Goal: Information Seeking & Learning: Learn about a topic

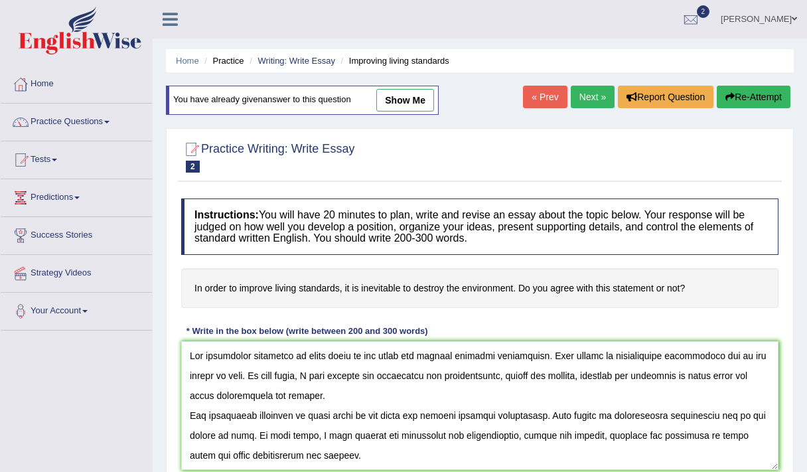
scroll to position [125, 0]
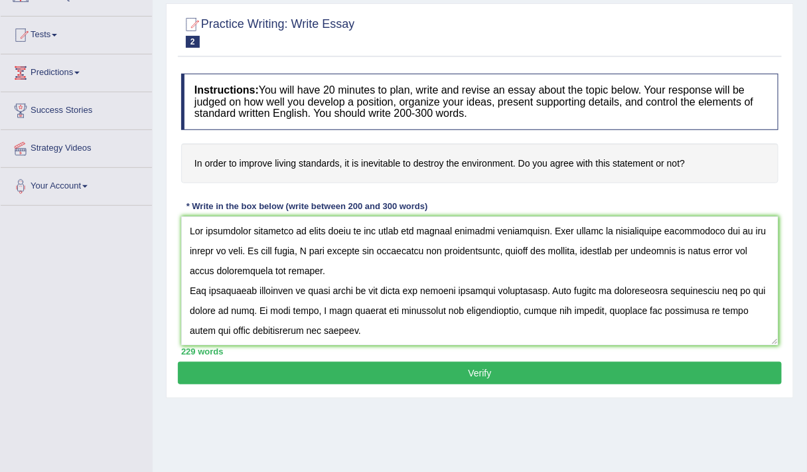
drag, startPoint x: 0, startPoint y: 0, endPoint x: 608, endPoint y: 298, distance: 677.0
click at [608, 298] on textarea at bounding box center [479, 280] width 597 height 129
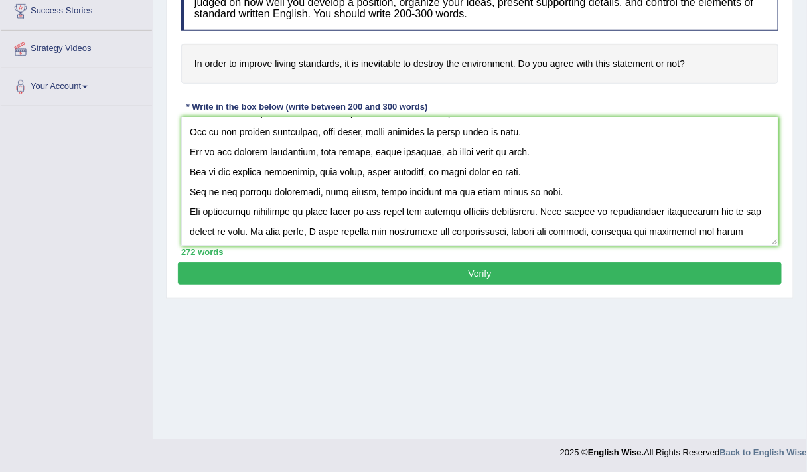
scroll to position [269, 0]
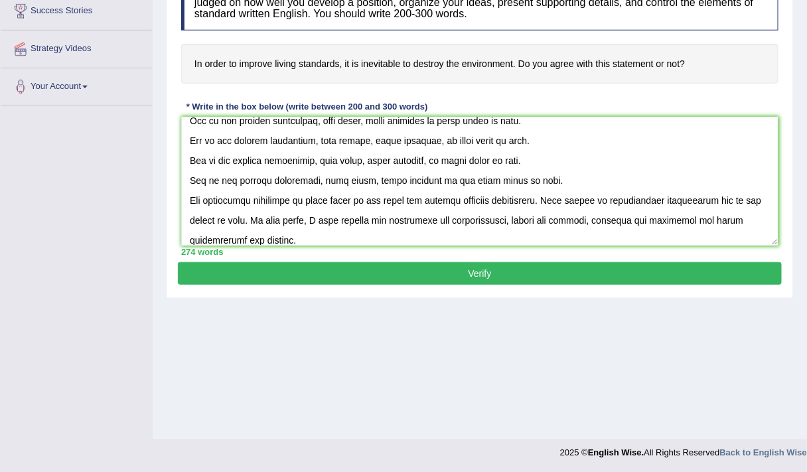
click at [698, 222] on textarea at bounding box center [479, 181] width 597 height 129
type textarea "The increasing influence of essay topic on our lives has ignited numerous discu…"
click at [699, 263] on button "Verify" at bounding box center [480, 273] width 604 height 23
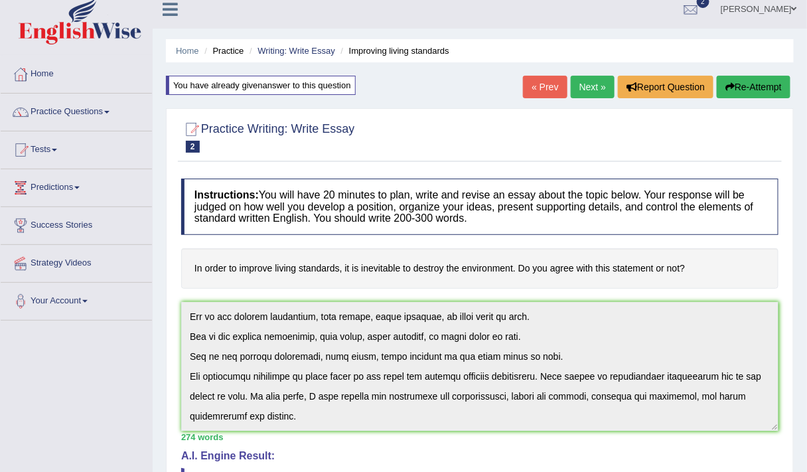
scroll to position [115, 0]
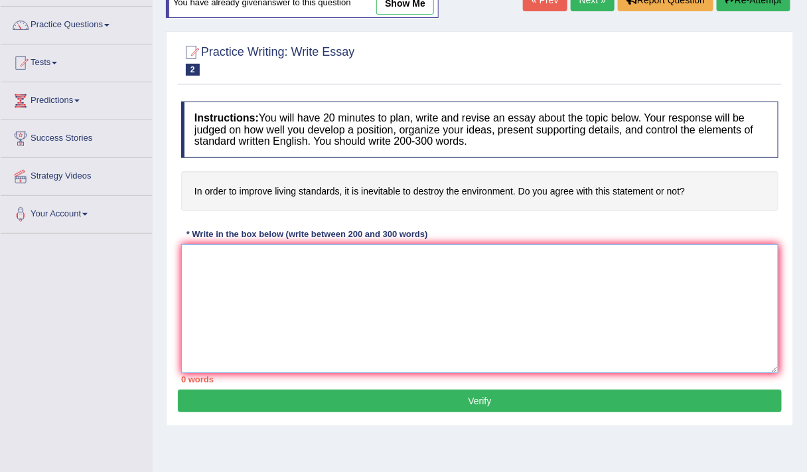
click at [279, 332] on textarea at bounding box center [479, 308] width 597 height 129
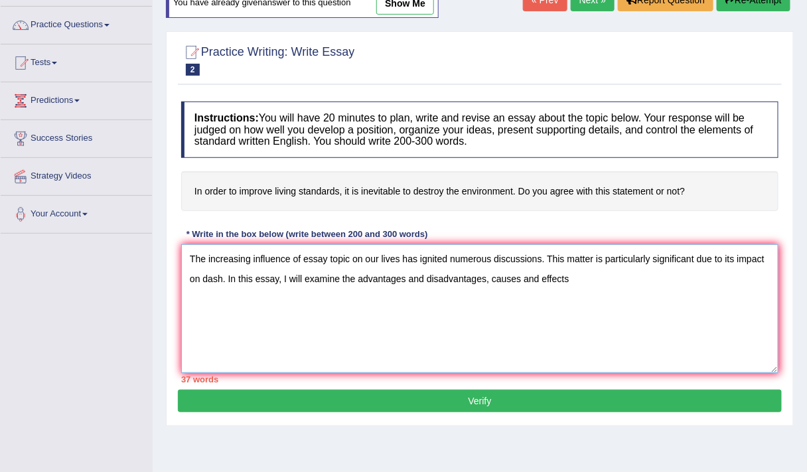
click at [570, 275] on textarea "The increasing influence of essay topic on our lives has ignited numerous discu…" at bounding box center [479, 308] width 597 height 129
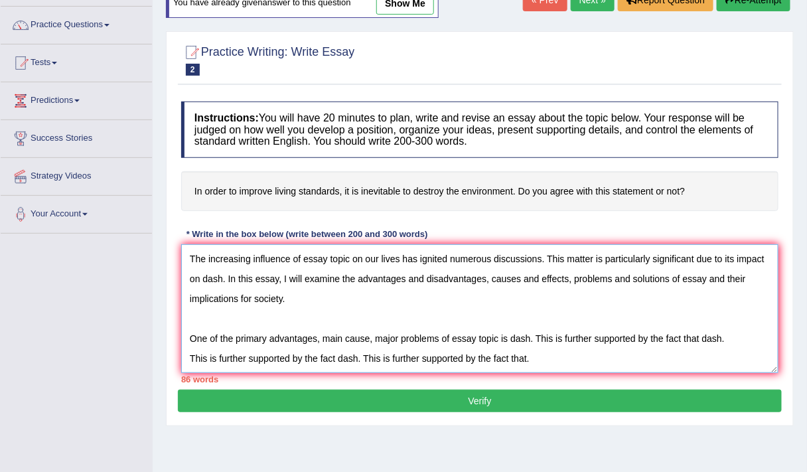
scroll to position [19, 0]
click at [349, 366] on textarea "The increasing influence of essay topic on our lives has ignited numerous discu…" at bounding box center [479, 308] width 597 height 129
click at [549, 339] on textarea "The increasing influence of essay topic on our lives has ignited numerous discu…" at bounding box center [479, 308] width 597 height 129
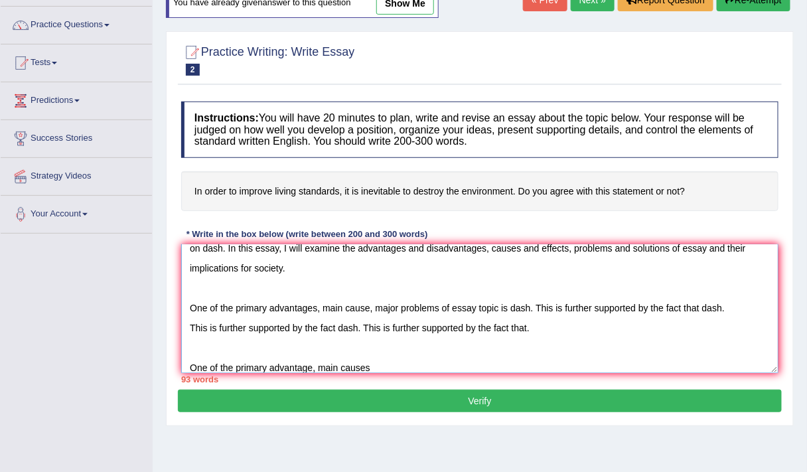
click at [311, 364] on textarea "The increasing influence of essay topic on our lives has ignited numerous discu…" at bounding box center [479, 308] width 597 height 129
click at [375, 363] on textarea "The increasing influence of essay topic on our lives has ignited numerous discu…" at bounding box center [479, 308] width 597 height 129
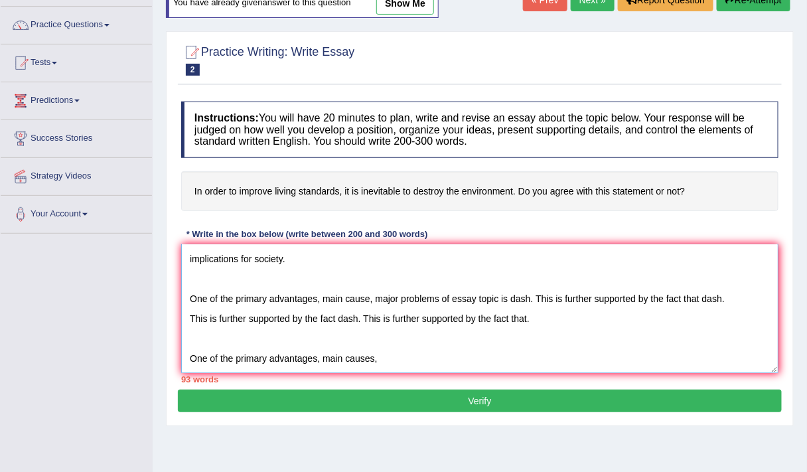
scroll to position [60, 0]
click at [380, 331] on textarea "The increasing influence of essay topic on our lives has ignited numerous discu…" at bounding box center [479, 308] width 597 height 129
click at [717, 343] on textarea "The increasing influence of essay topic on our lives has ignited numerous discu…" at bounding box center [479, 308] width 597 height 129
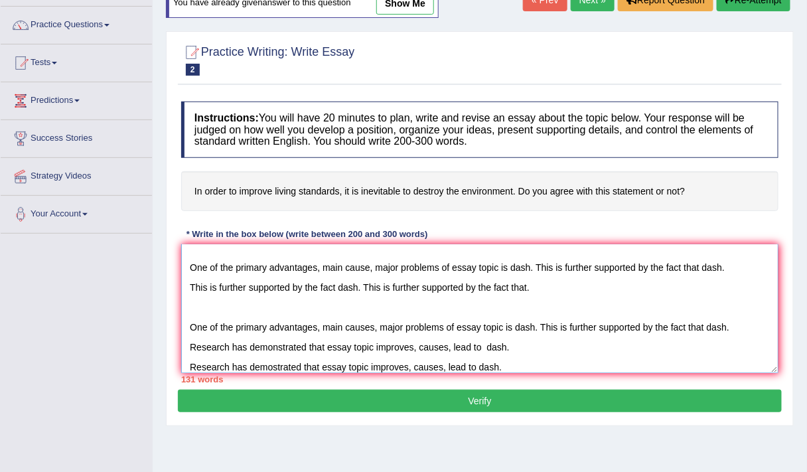
scroll to position [91, 0]
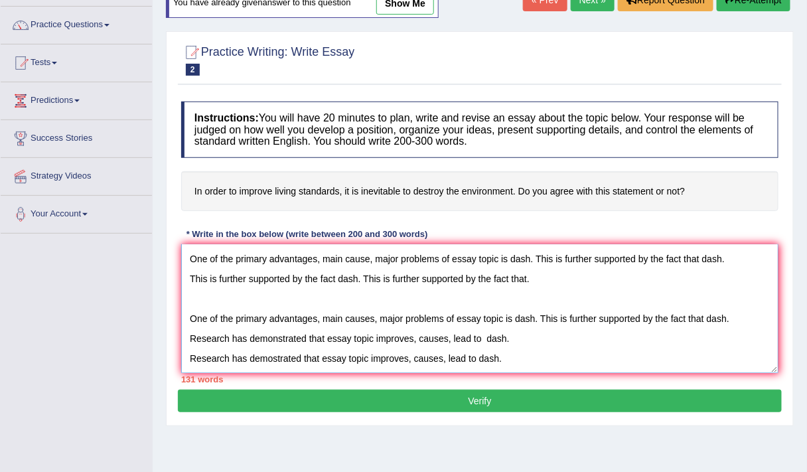
click at [464, 348] on textarea "The increasing influence of essay topic on our lives has ignited numerous discu…" at bounding box center [479, 308] width 597 height 129
click at [470, 327] on textarea "The increasing influence of essay topic on our lives has ignited numerous discu…" at bounding box center [479, 308] width 597 height 129
click at [555, 327] on textarea "The increasing influence of essay topic on our lives has ignited numerous discu…" at bounding box center [479, 308] width 597 height 129
drag, startPoint x: 522, startPoint y: 360, endPoint x: 514, endPoint y: 356, distance: 8.9
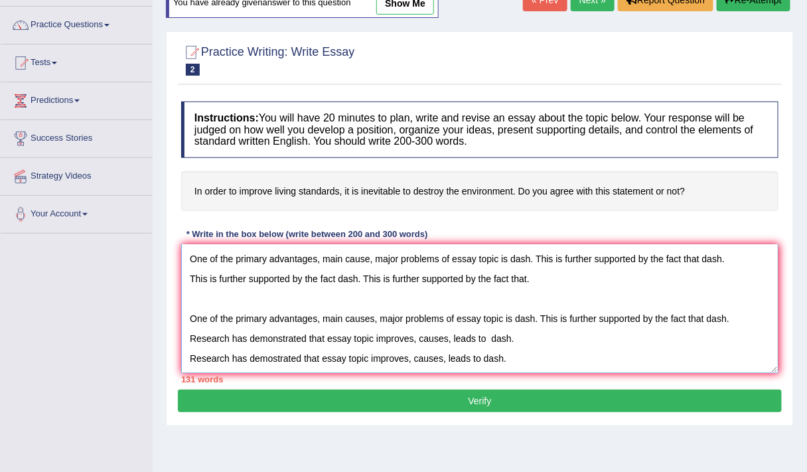
click at [522, 360] on textarea "The increasing influence of essay topic on our lives has ignited numerous discu…" at bounding box center [479, 308] width 597 height 129
click at [520, 321] on textarea "The increasing influence of essay topic on our lives has ignited numerous discu…" at bounding box center [479, 308] width 597 height 129
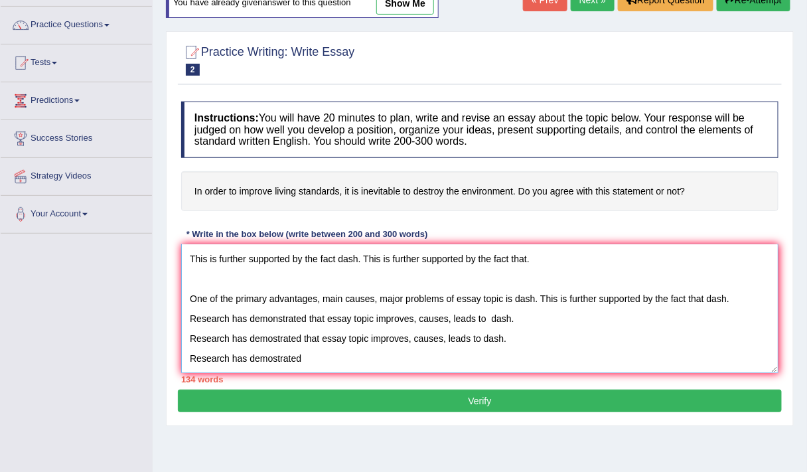
click at [300, 318] on textarea "The increasing influence of essay topic on our lives has ignited numerous discu…" at bounding box center [479, 308] width 597 height 129
click at [502, 342] on textarea "The increasing influence of essay topic on our lives has ignited numerous discu…" at bounding box center [479, 308] width 597 height 129
click at [273, 314] on textarea "The increasing influence of essay topic on our lives has ignited numerous discu…" at bounding box center [479, 308] width 597 height 129
click at [459, 323] on textarea "The increasing influence of essay topic on our lives has ignited numerous discu…" at bounding box center [479, 308] width 597 height 129
click at [272, 338] on textarea "The increasing influence of essay topic on our lives has ignited numerous discu…" at bounding box center [479, 308] width 597 height 129
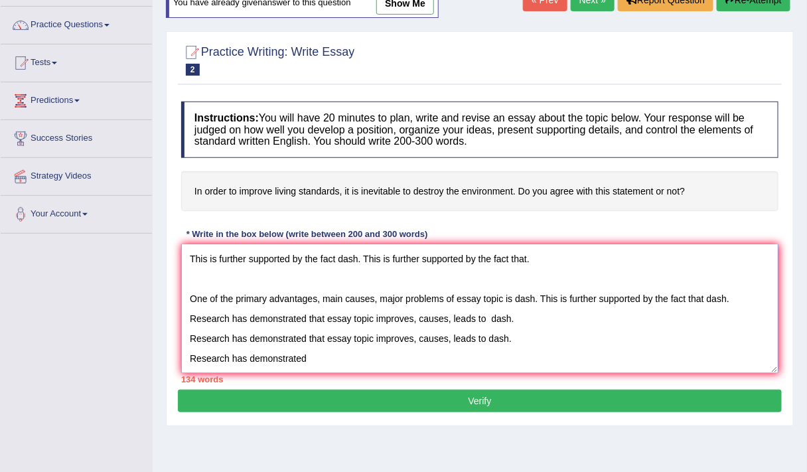
click at [333, 336] on textarea "The increasing influence of essay topic on our lives has ignited numerous discu…" at bounding box center [479, 308] width 597 height 129
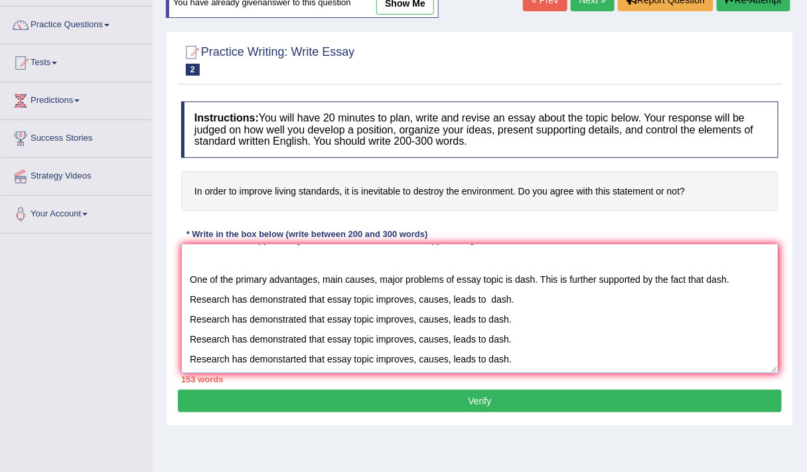
scroll to position [131, 0]
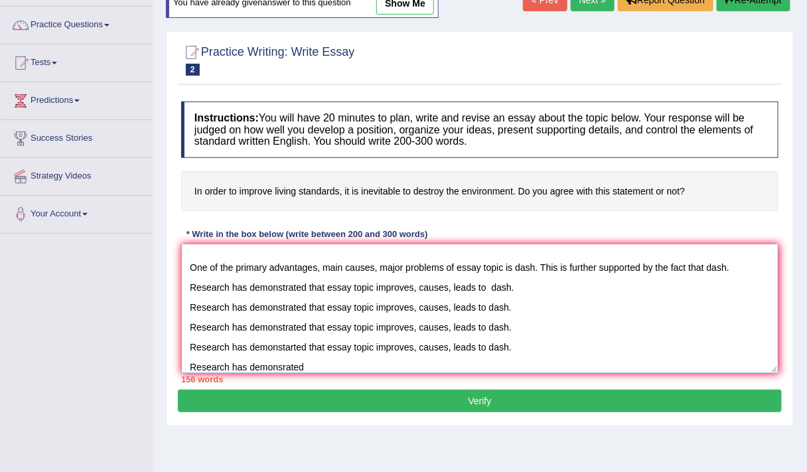
click at [285, 345] on textarea "The increasing influence of essay topic on our lives has ignited numerous discu…" at bounding box center [479, 308] width 597 height 129
click at [295, 346] on textarea "The increasing influence of essay topic on our lives has ignited numerous discu…" at bounding box center [479, 308] width 597 height 129
click at [309, 362] on textarea "The increasing influence of essay topic on our lives has ignited numerous discu…" at bounding box center [479, 308] width 597 height 129
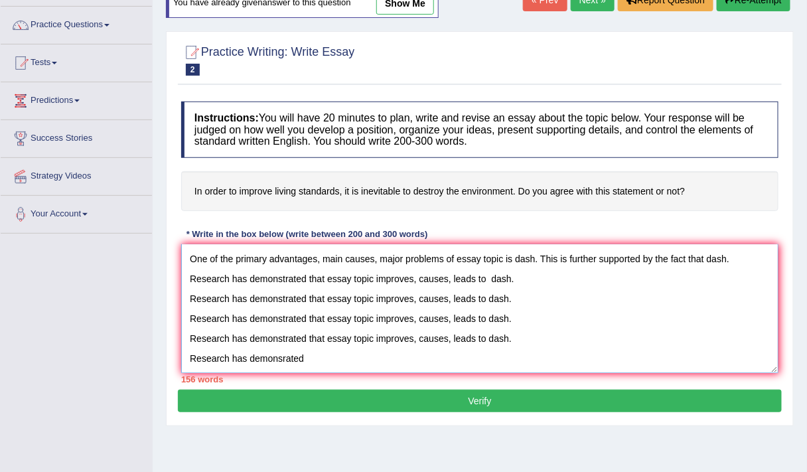
scroll to position [179, 0]
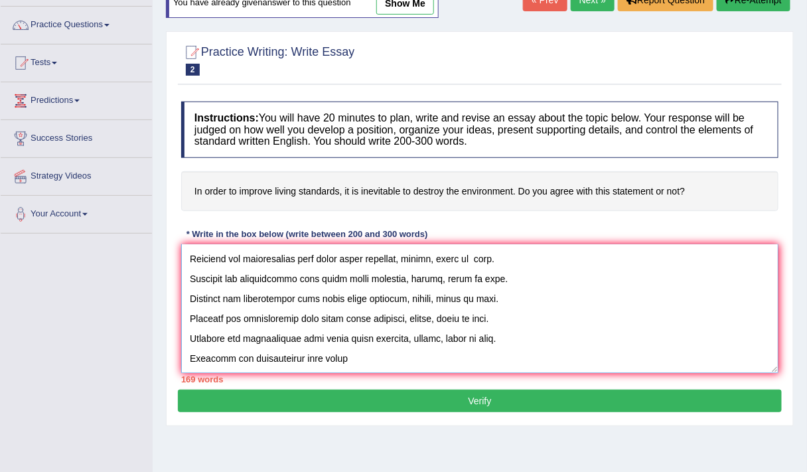
click at [312, 338] on textarea at bounding box center [479, 308] width 597 height 129
click at [358, 334] on textarea at bounding box center [479, 308] width 597 height 129
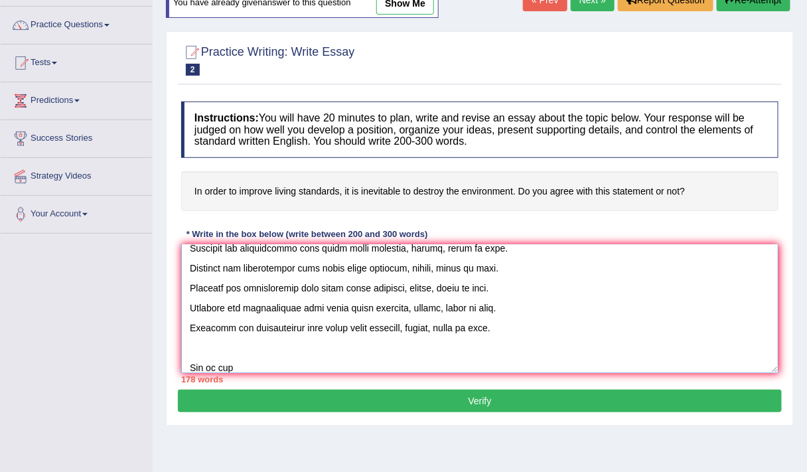
click at [358, 334] on textarea at bounding box center [479, 308] width 597 height 129
click at [239, 364] on textarea at bounding box center [479, 308] width 597 height 129
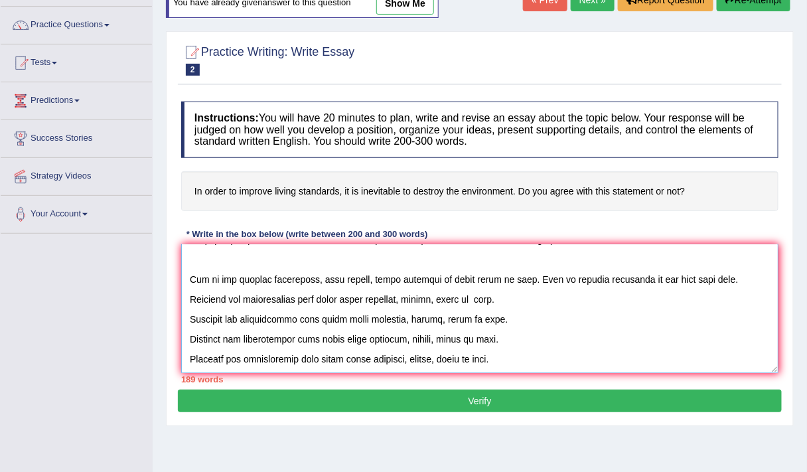
scroll to position [119, 0]
click at [275, 283] on textarea at bounding box center [479, 308] width 597 height 129
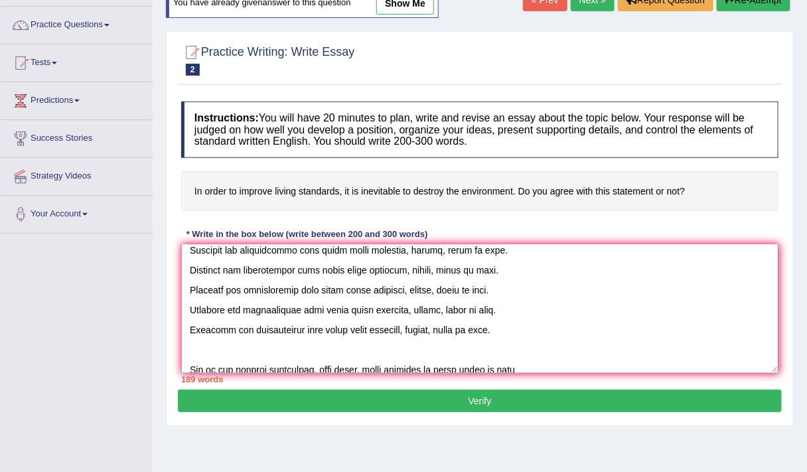
scroll to position [239, 0]
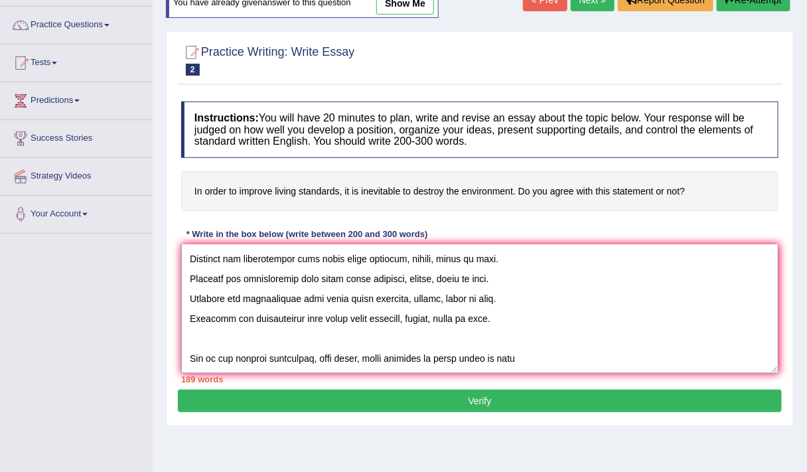
click at [523, 323] on textarea at bounding box center [479, 308] width 597 height 129
click at [529, 319] on textarea at bounding box center [479, 308] width 597 height 129
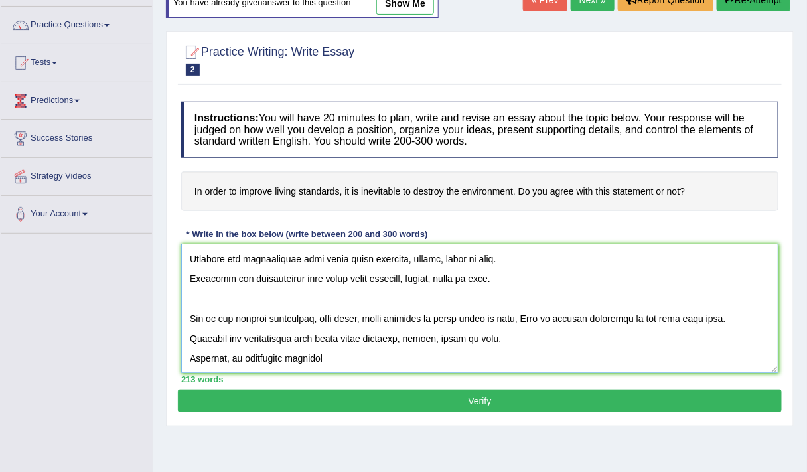
click at [324, 356] on textarea at bounding box center [479, 308] width 597 height 129
click at [324, 353] on textarea at bounding box center [479, 308] width 597 height 129
click at [392, 356] on textarea at bounding box center [479, 308] width 597 height 129
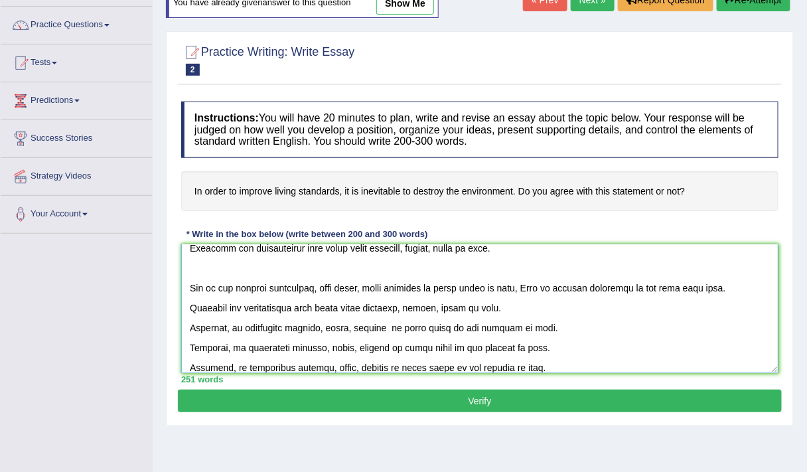
scroll to position [319, 0]
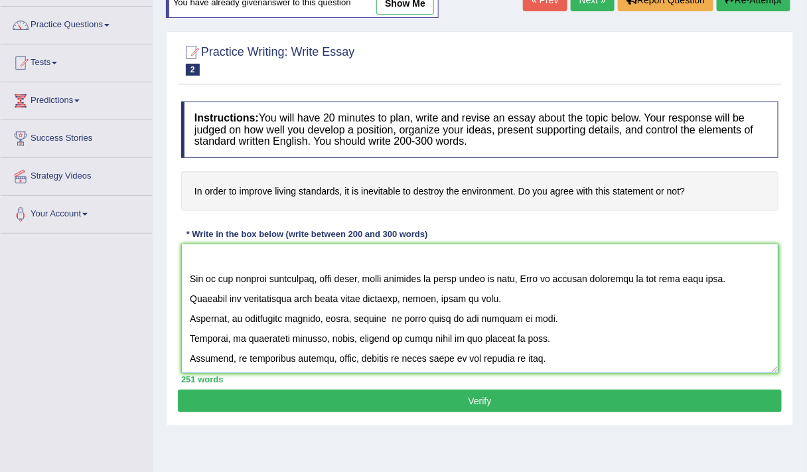
click at [385, 313] on textarea at bounding box center [479, 308] width 597 height 129
click at [524, 325] on textarea at bounding box center [479, 308] width 597 height 129
drag, startPoint x: 536, startPoint y: 322, endPoint x: 510, endPoint y: 341, distance: 32.3
click at [510, 341] on textarea at bounding box center [479, 308] width 597 height 129
click at [550, 309] on textarea at bounding box center [479, 308] width 597 height 129
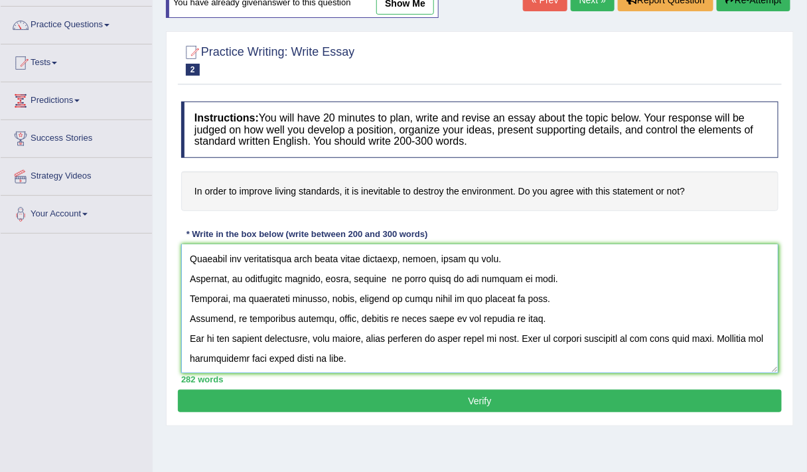
click at [550, 309] on textarea at bounding box center [479, 308] width 597 height 129
click at [411, 359] on textarea at bounding box center [479, 308] width 597 height 129
click at [212, 357] on textarea at bounding box center [479, 308] width 597 height 129
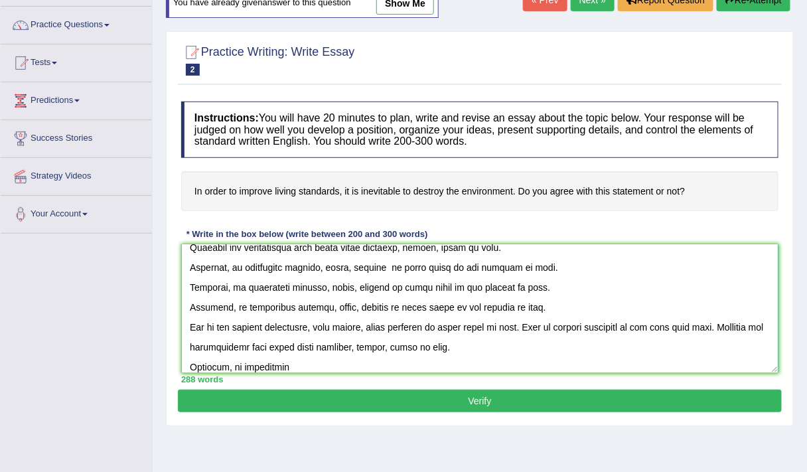
click at [212, 357] on textarea at bounding box center [479, 308] width 597 height 129
click at [289, 364] on textarea at bounding box center [479, 308] width 597 height 129
click at [447, 362] on textarea at bounding box center [479, 308] width 597 height 129
click at [437, 364] on textarea at bounding box center [479, 308] width 597 height 129
click at [466, 373] on div "294 words" at bounding box center [479, 379] width 597 height 13
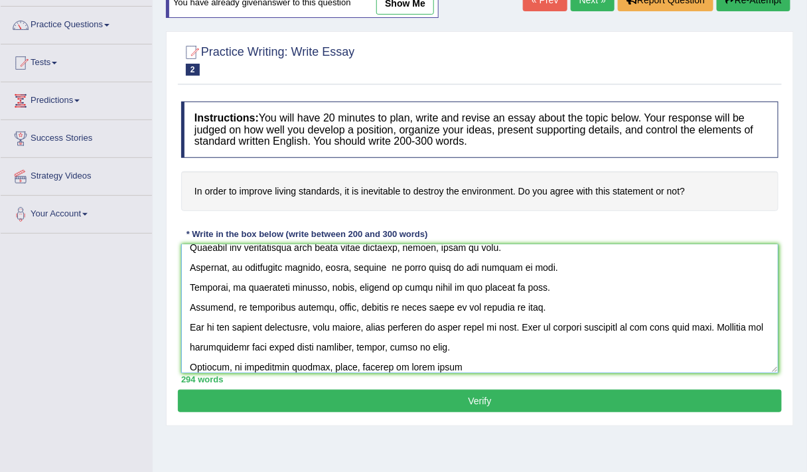
click at [450, 361] on textarea at bounding box center [479, 308] width 597 height 129
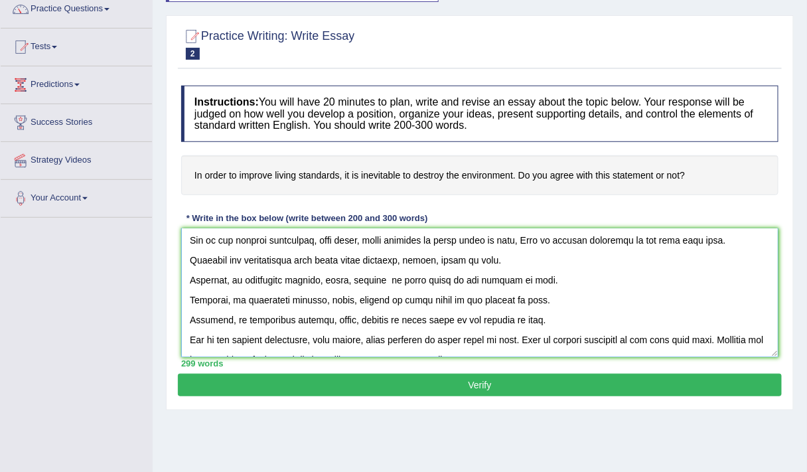
scroll to position [358, 0]
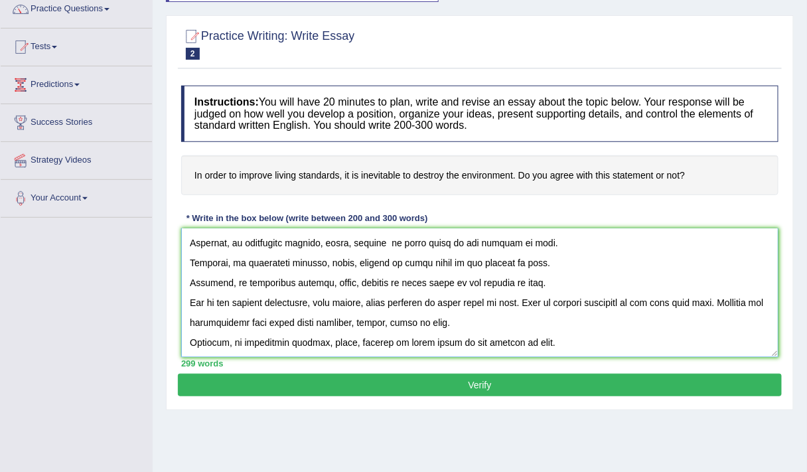
click at [570, 323] on textarea at bounding box center [479, 292] width 597 height 129
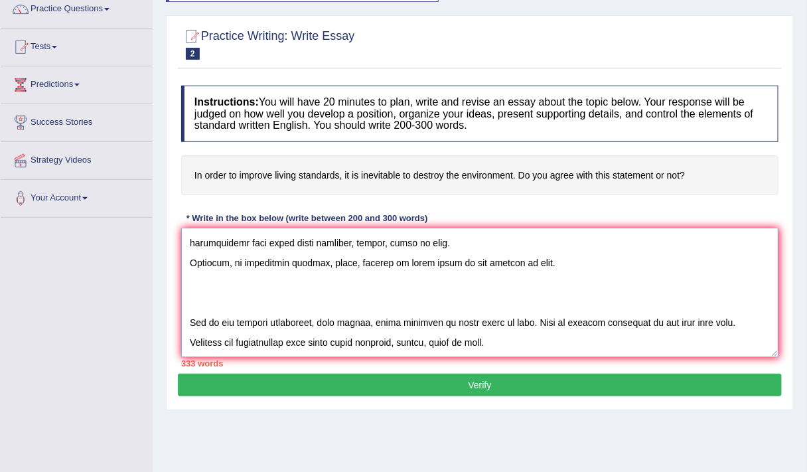
scroll to position [437, 0]
click at [511, 318] on textarea at bounding box center [479, 292] width 597 height 129
click at [513, 329] on textarea at bounding box center [479, 292] width 597 height 129
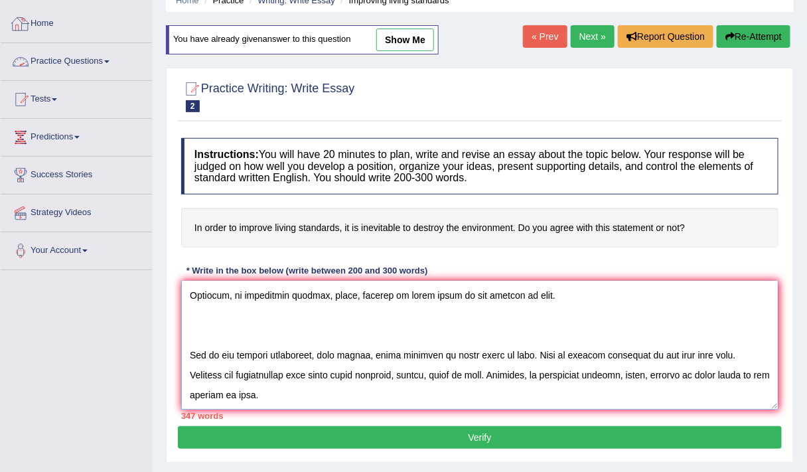
scroll to position [0, 0]
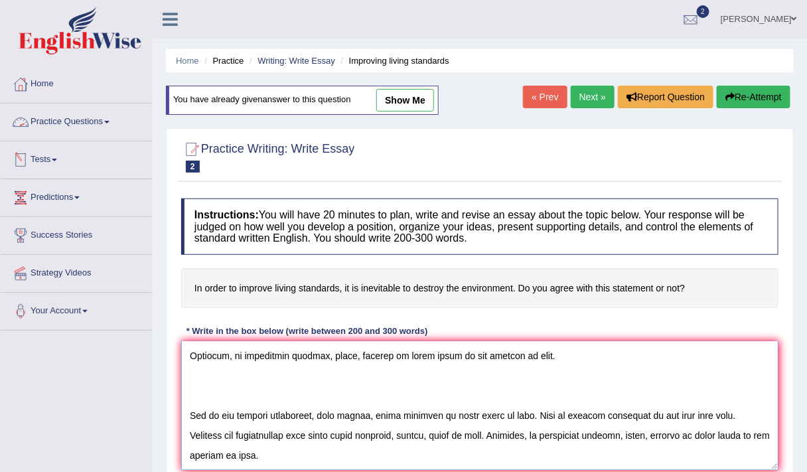
type textarea "The increasing influence of essay topic on our lives has ignited numerous discu…"
click at [72, 120] on link "Practice Questions" at bounding box center [76, 120] width 151 height 33
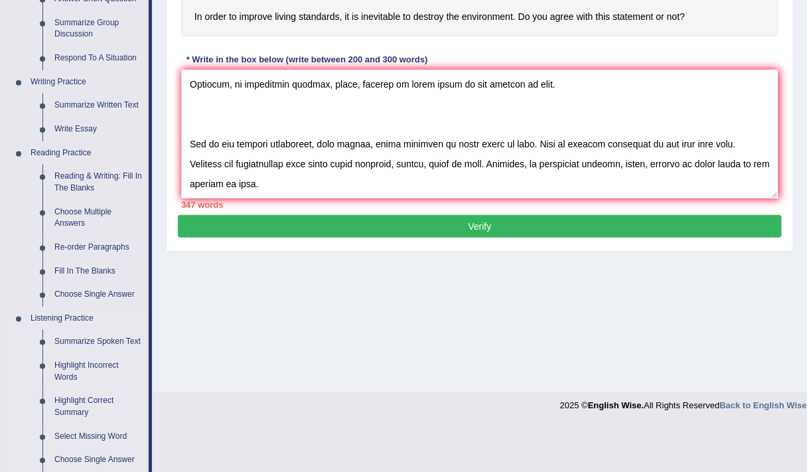
scroll to position [271, 0]
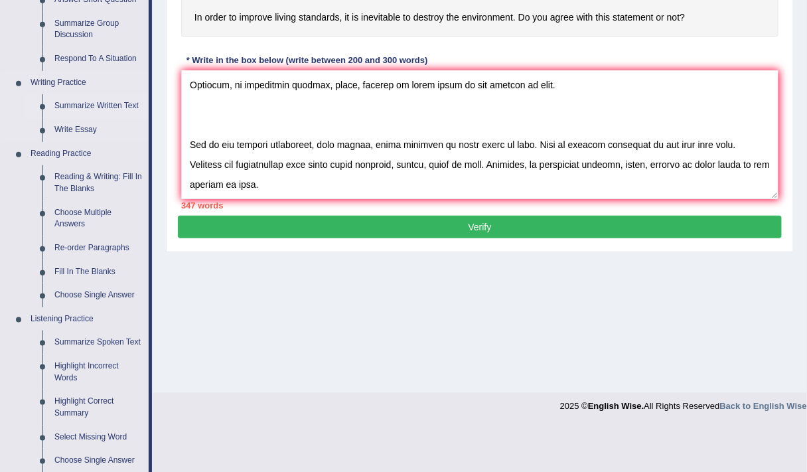
click at [60, 108] on link "Summarize Written Text" at bounding box center [98, 106] width 100 height 24
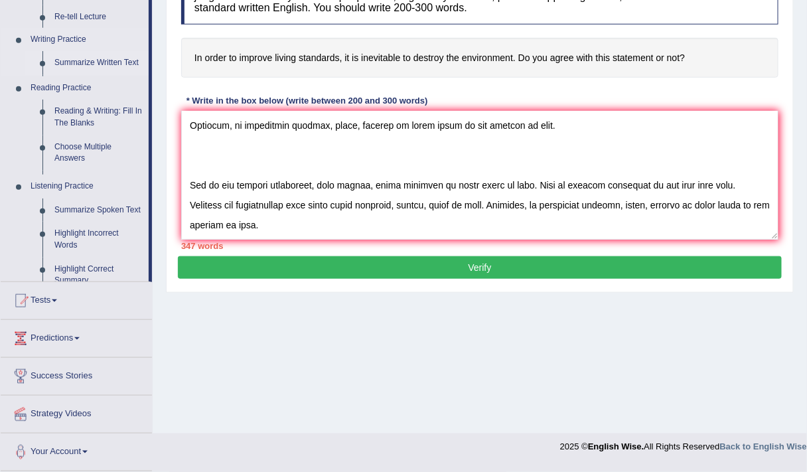
scroll to position [224, 0]
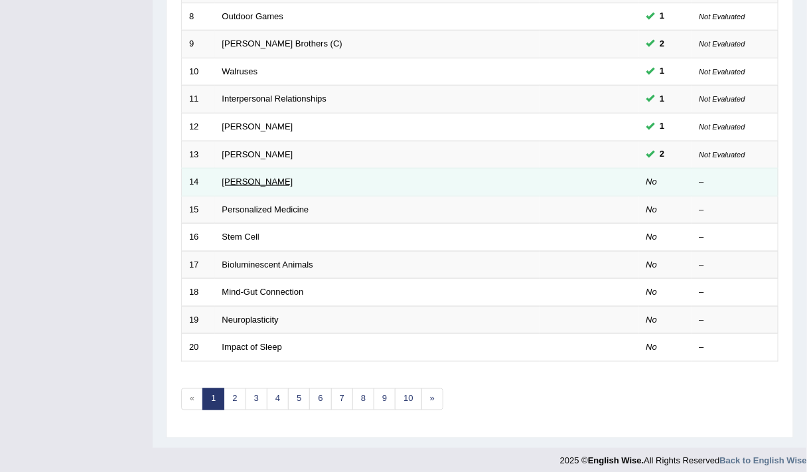
click at [260, 177] on link "Elizabeth Blackwell" at bounding box center [257, 182] width 71 height 10
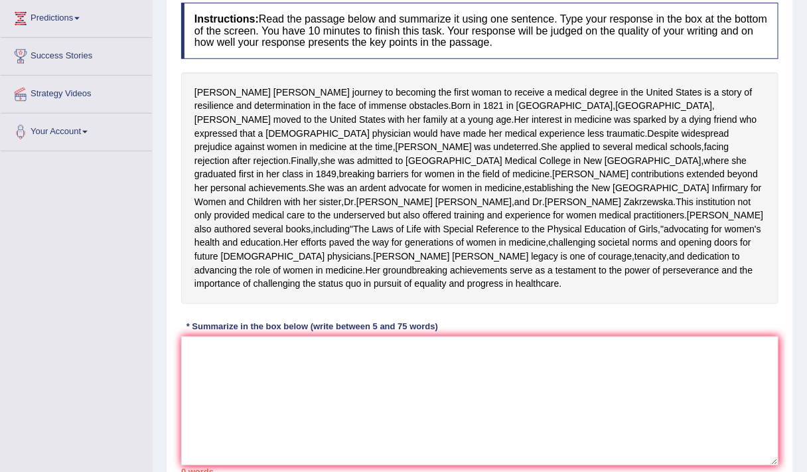
scroll to position [180, 0]
click at [234, 441] on textarea at bounding box center [479, 400] width 597 height 129
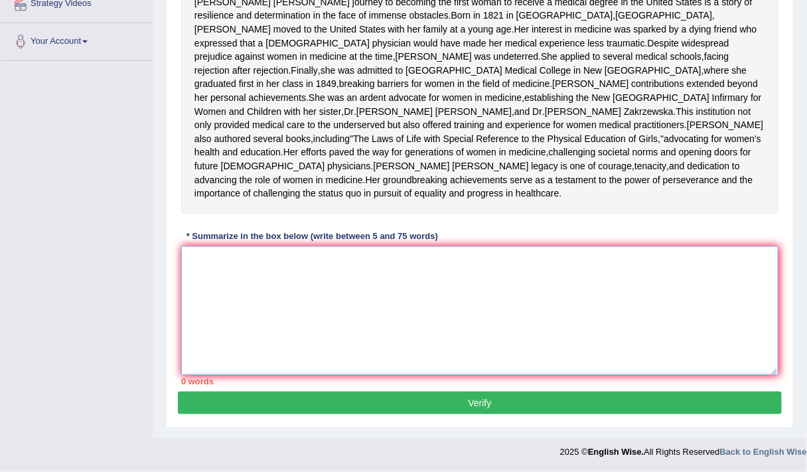
click at [313, 314] on textarea at bounding box center [479, 310] width 597 height 129
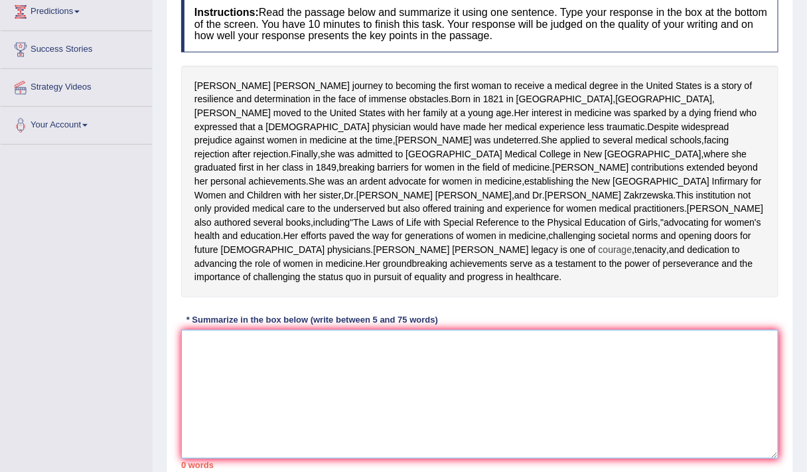
scroll to position [186, 0]
click at [237, 422] on textarea at bounding box center [479, 393] width 597 height 129
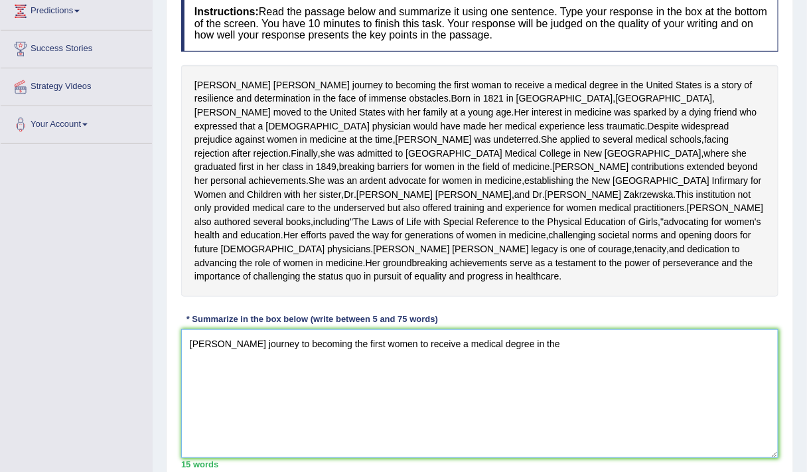
click at [423, 413] on textarea "Elizabeth Blackwell's journey to becoming the first women to receive a medical …" at bounding box center [479, 393] width 597 height 129
click at [577, 409] on textarea "Elizabeth Blackwell's journey to becoming the first woman to receive a medical …" at bounding box center [479, 393] width 597 height 129
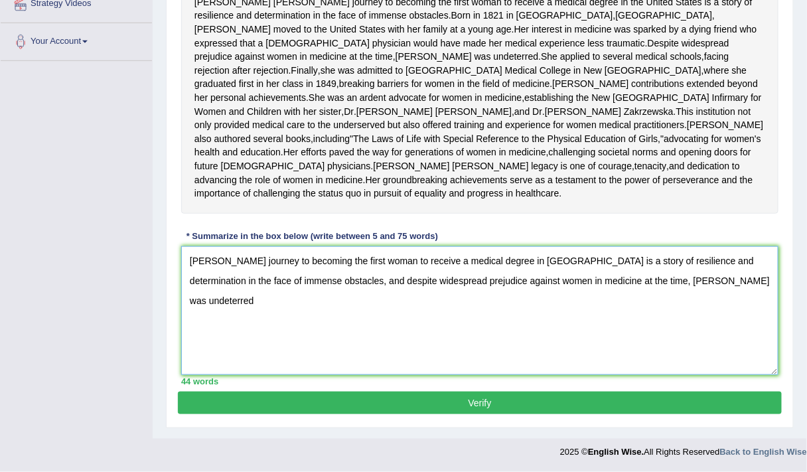
scroll to position [311, 0]
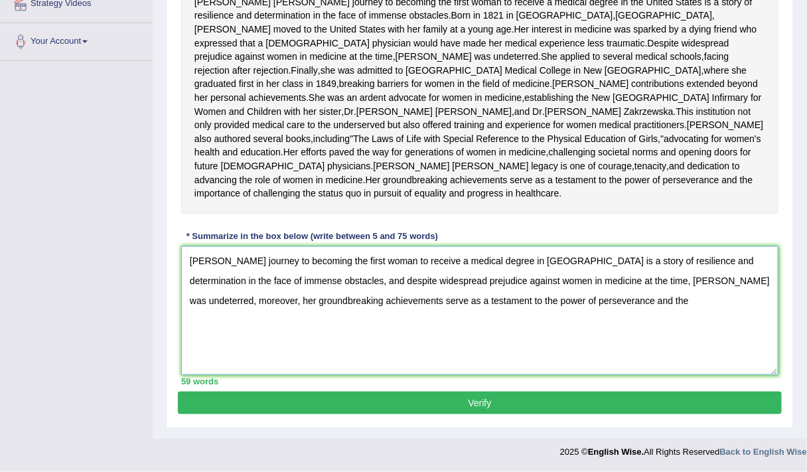
click at [680, 325] on textarea "Elizabeth Blackwell's journey to becoming the first woman to receive a medical …" at bounding box center [479, 310] width 597 height 129
type textarea "Elizabeth Blackwell's journey to becoming the first woman to receive a medical …"
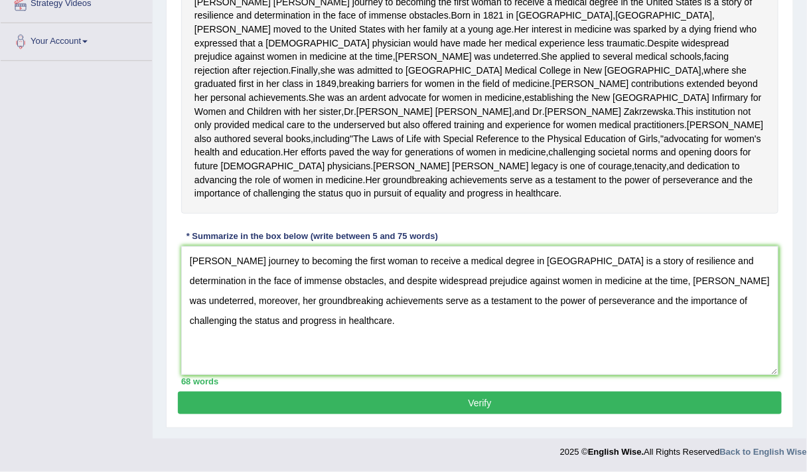
click at [454, 396] on button "Verify" at bounding box center [480, 403] width 604 height 23
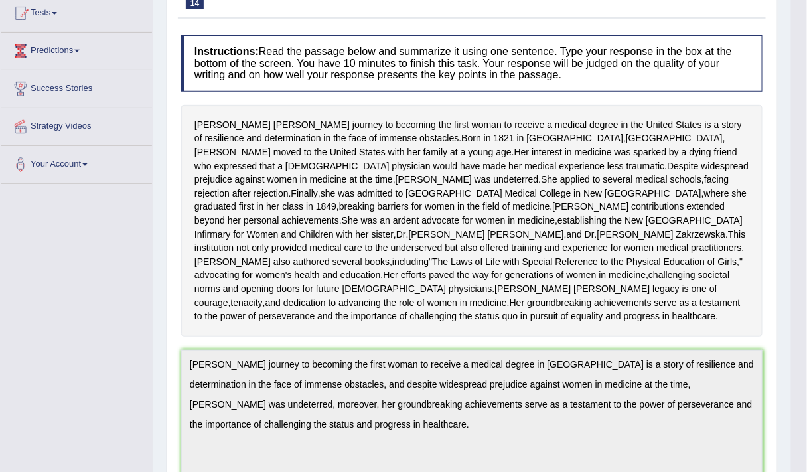
scroll to position [0, 0]
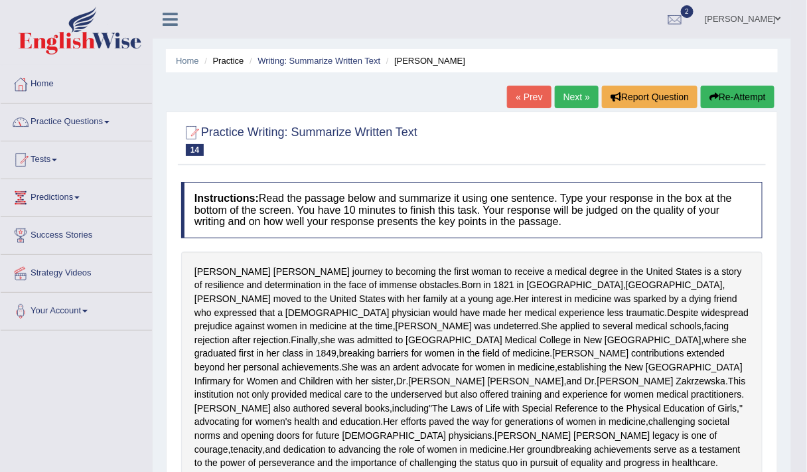
click at [76, 122] on link "Practice Questions" at bounding box center [76, 120] width 151 height 33
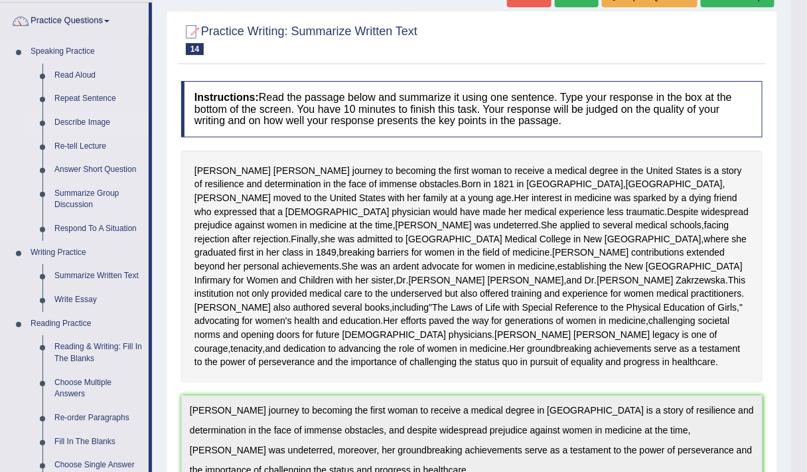
scroll to position [161, 0]
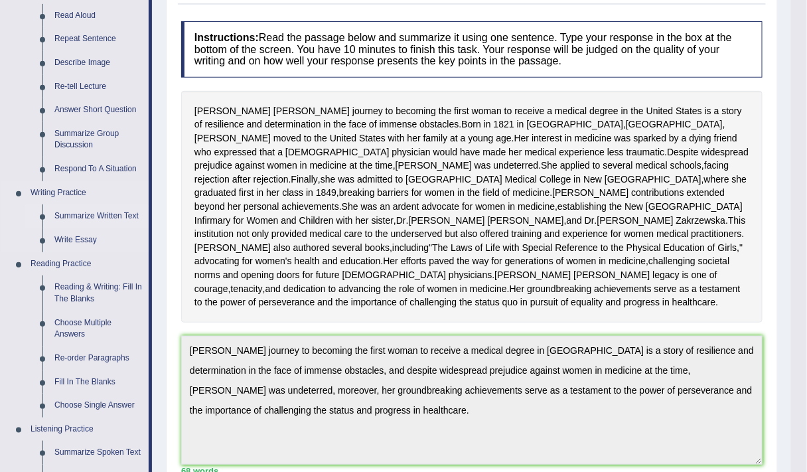
click at [87, 217] on link "Summarize Written Text" at bounding box center [98, 216] width 100 height 24
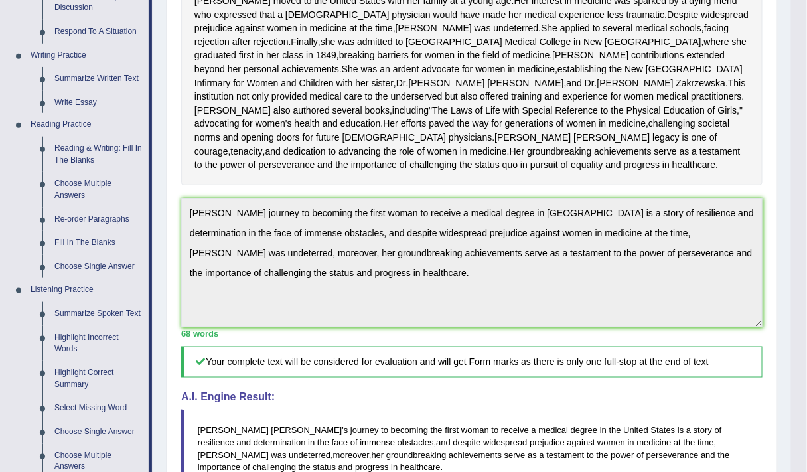
scroll to position [629, 0]
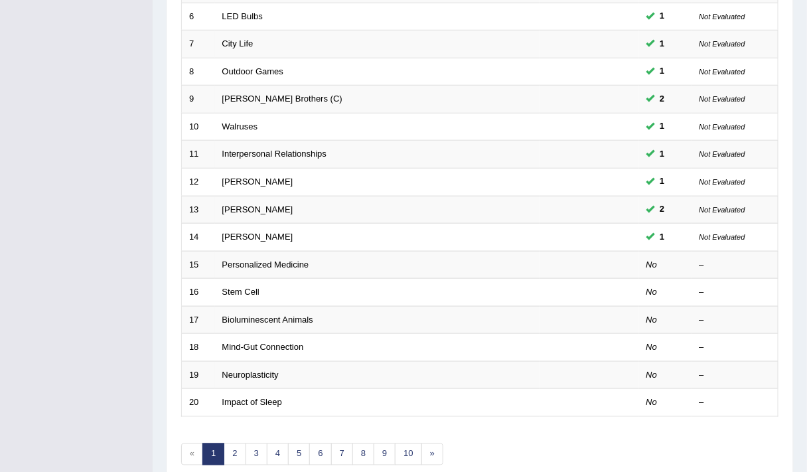
scroll to position [342, 0]
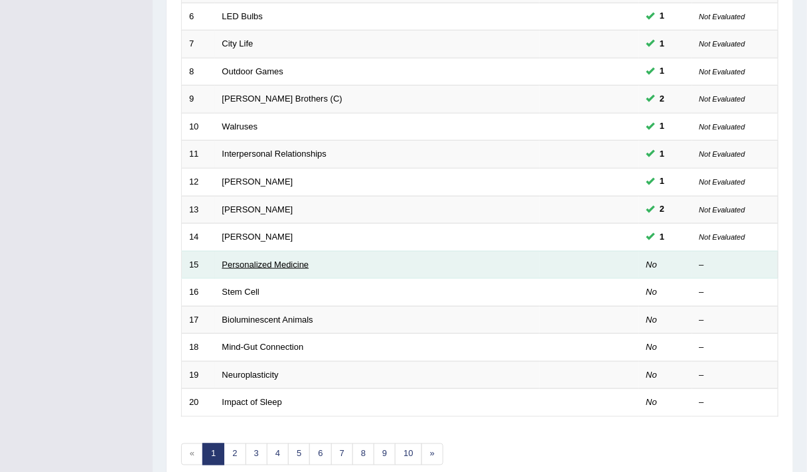
click at [240, 259] on link "Personalized Medicine" at bounding box center [265, 264] width 87 height 10
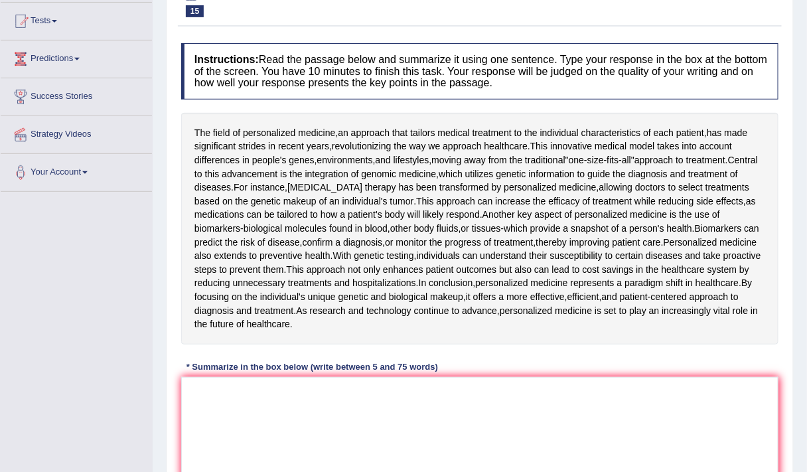
scroll to position [139, 0]
click at [267, 410] on textarea at bounding box center [479, 441] width 597 height 129
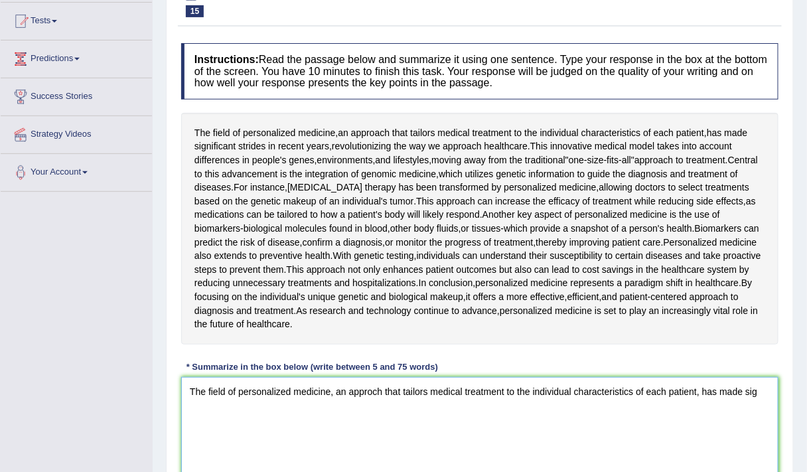
click at [374, 394] on textarea "The field of personalized medicine, an approch that tailors medical treatment t…" at bounding box center [479, 441] width 597 height 129
click at [764, 392] on textarea "The field of personalized medicine, an approach that tailors medical treatment …" at bounding box center [479, 441] width 597 height 129
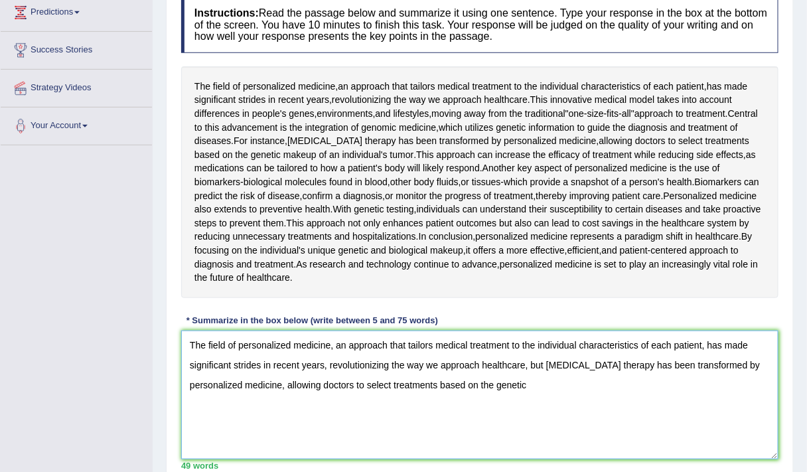
scroll to position [186, 0]
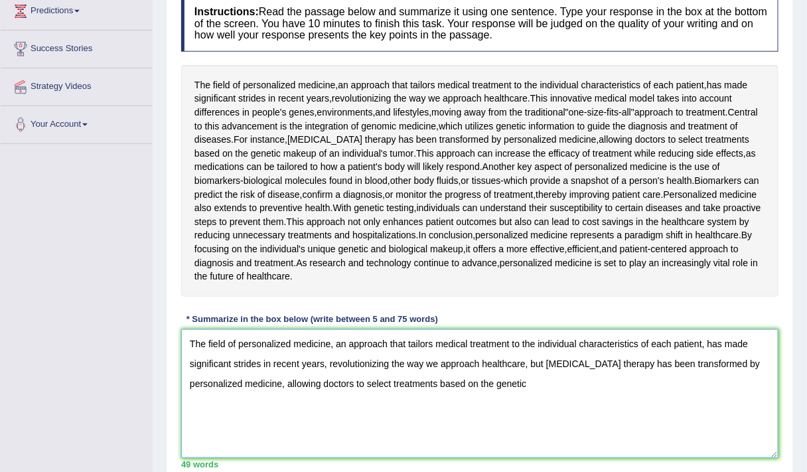
click at [481, 380] on textarea "The field of personalized medicine, an approach that tailors medical treatment …" at bounding box center [479, 393] width 597 height 129
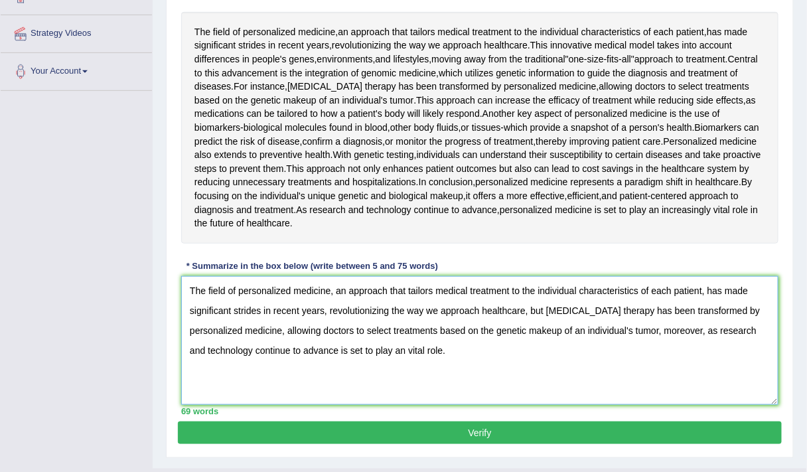
scroll to position [265, 0]
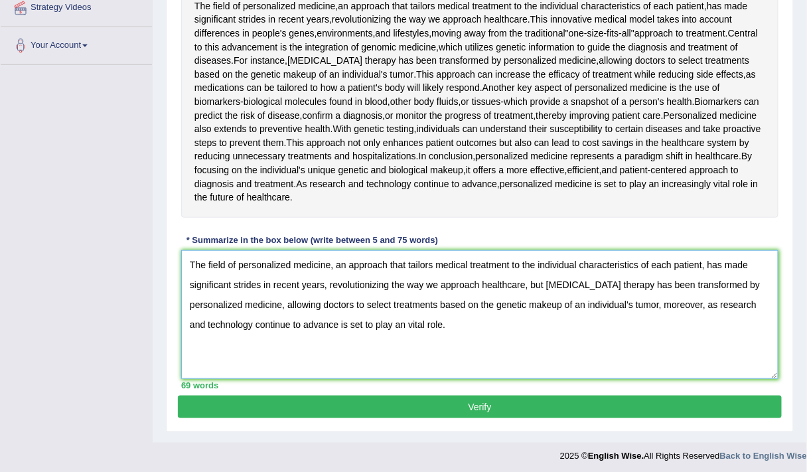
type textarea "The field of personalized medicine, an approach that tailors medical treatment …"
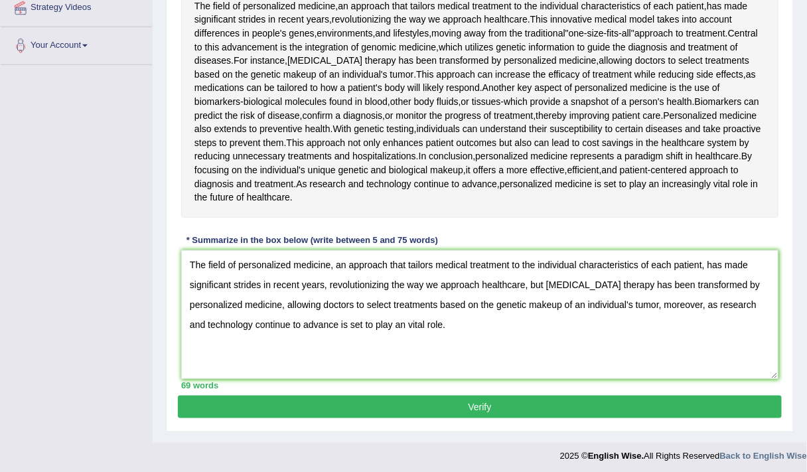
click at [385, 398] on button "Verify" at bounding box center [480, 407] width 604 height 23
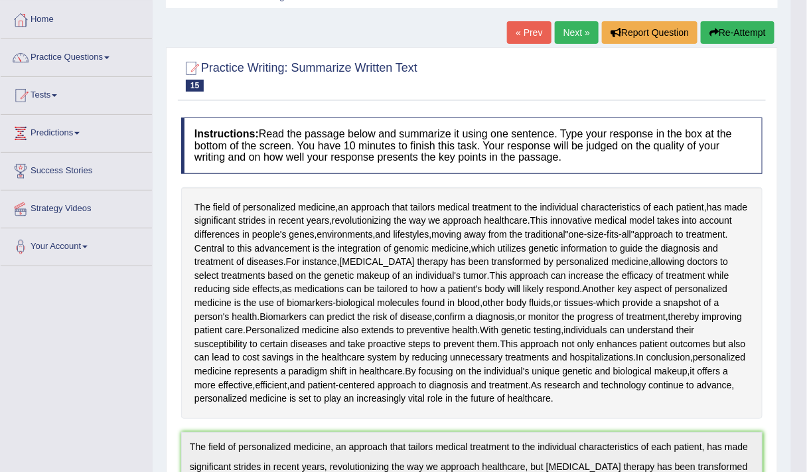
scroll to position [0, 0]
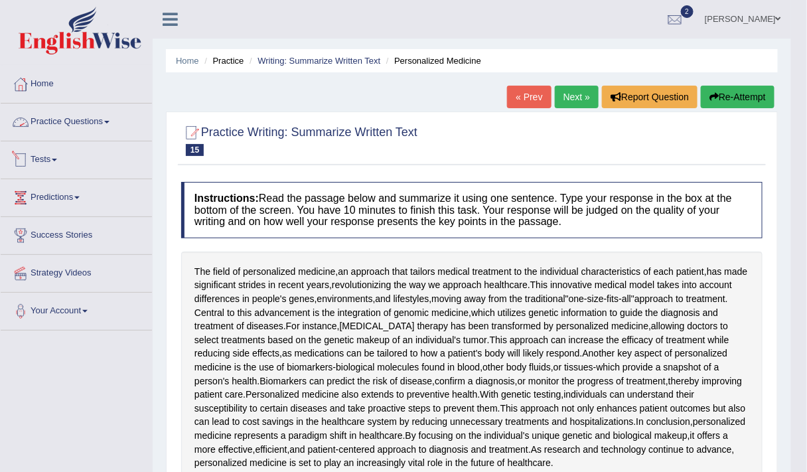
click at [66, 121] on link "Practice Questions" at bounding box center [76, 120] width 151 height 33
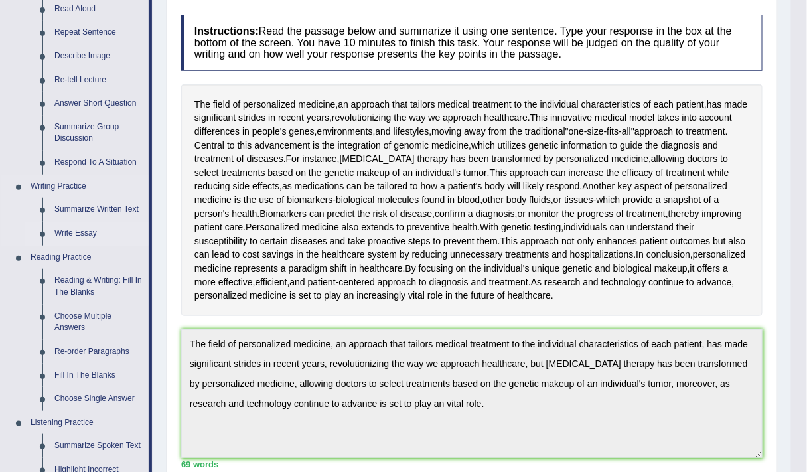
scroll to position [169, 0]
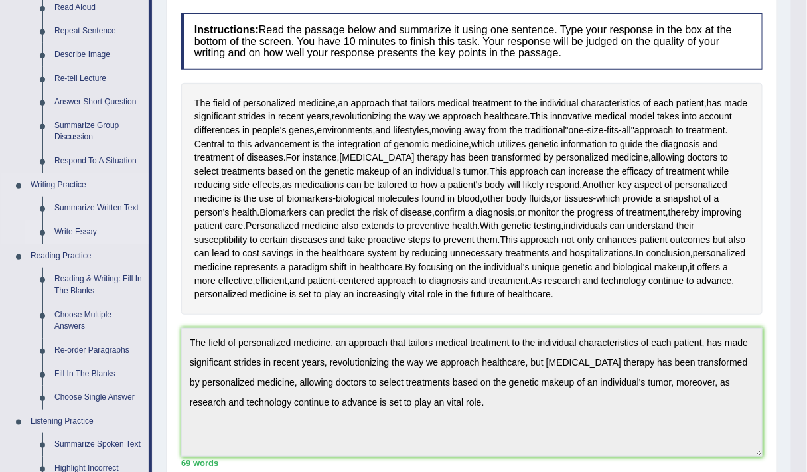
click at [78, 228] on link "Write Essay" at bounding box center [98, 232] width 100 height 24
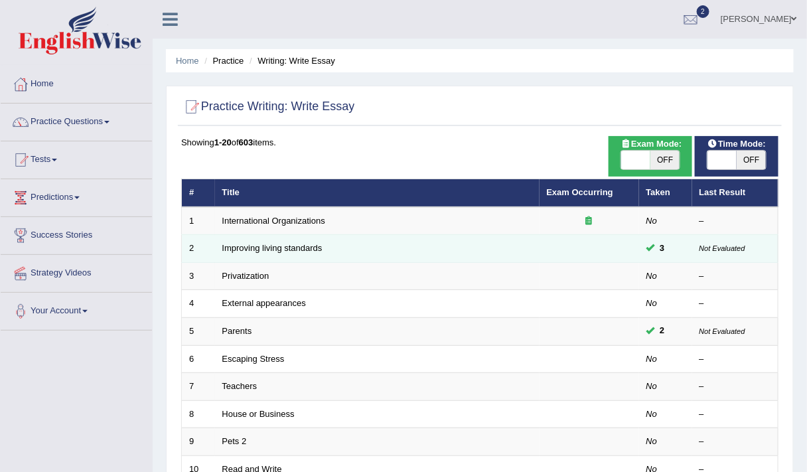
click at [284, 251] on td "Improving living standards" at bounding box center [377, 249] width 325 height 28
click at [281, 249] on link "Improving living standards" at bounding box center [272, 248] width 100 height 10
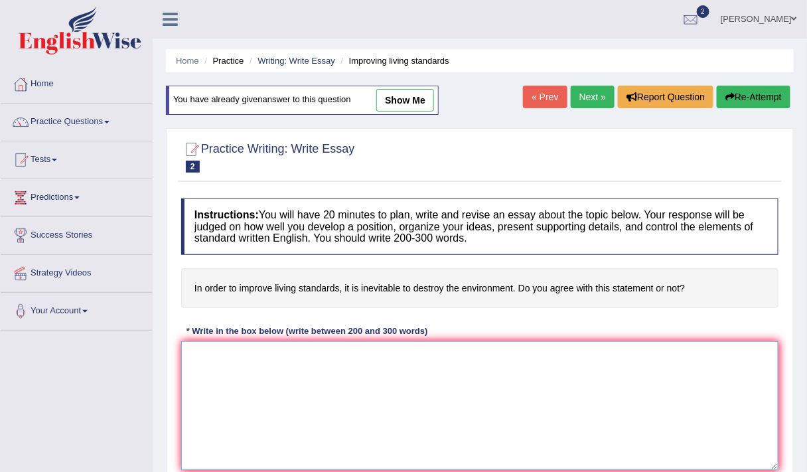
click at [282, 364] on textarea at bounding box center [479, 405] width 597 height 129
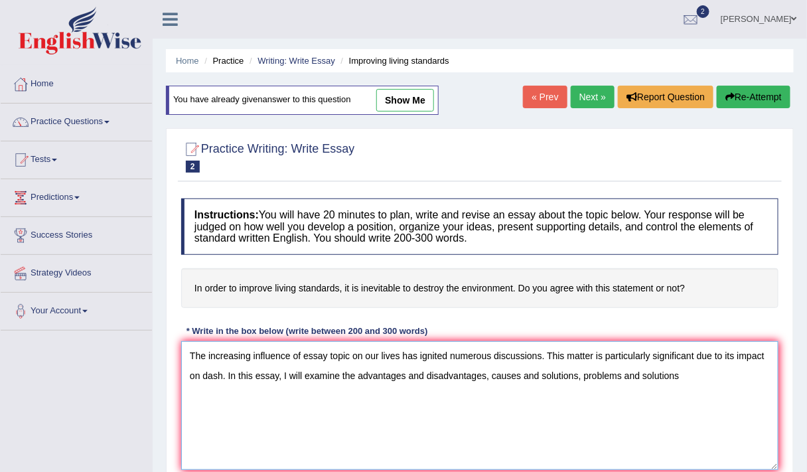
click at [577, 376] on textarea "The increasing influence of essay topic on our lives has ignited numerous discu…" at bounding box center [479, 405] width 597 height 129
click at [677, 378] on textarea "The increasing influence of essay topic on our lives has ignited numerous discu…" at bounding box center [479, 405] width 597 height 129
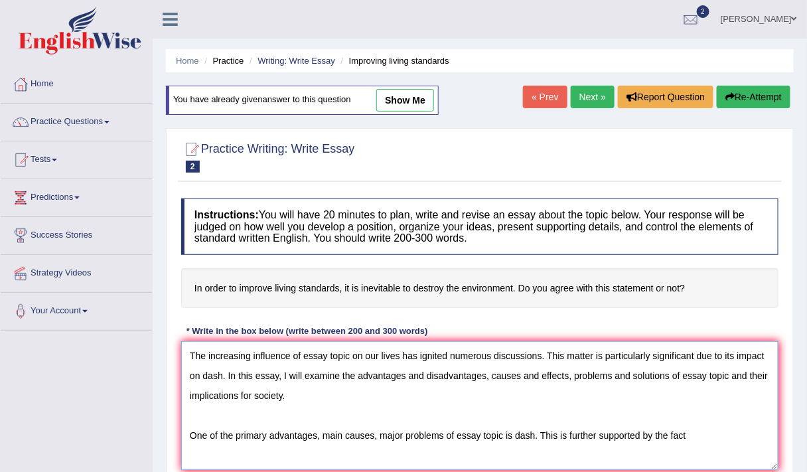
click at [690, 430] on textarea "The increasing influence of essay topic on our lives has ignited numerous discu…" at bounding box center [479, 405] width 597 height 129
click at [737, 439] on textarea "The increasing influence of essay topic on our lives has ignited numerous discu…" at bounding box center [479, 405] width 597 height 129
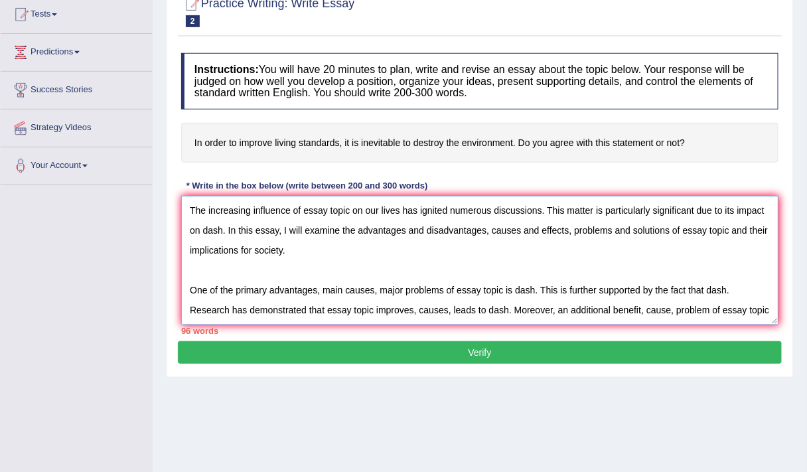
type textarea "The increasing influence of essay topic on our lives has ignited numerous discu…"
